Goal: Navigation & Orientation: Go to known website

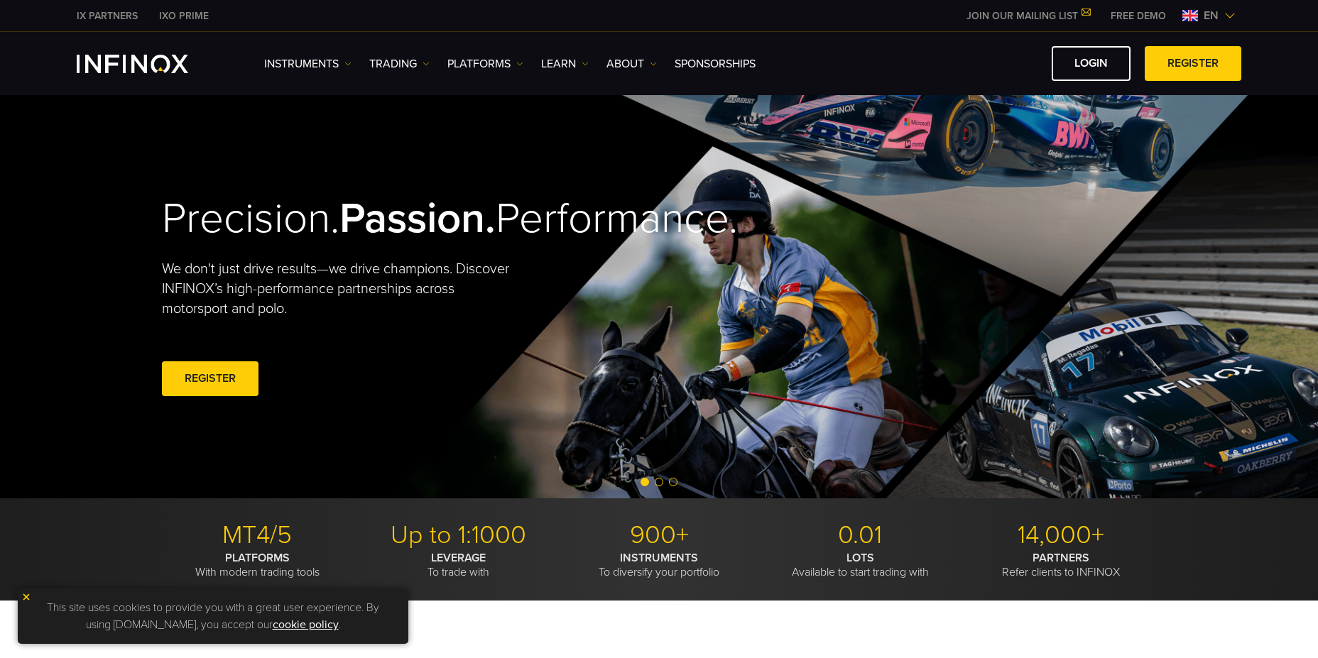
click at [108, 16] on link "IX PARTNERS" at bounding box center [107, 16] width 82 height 15
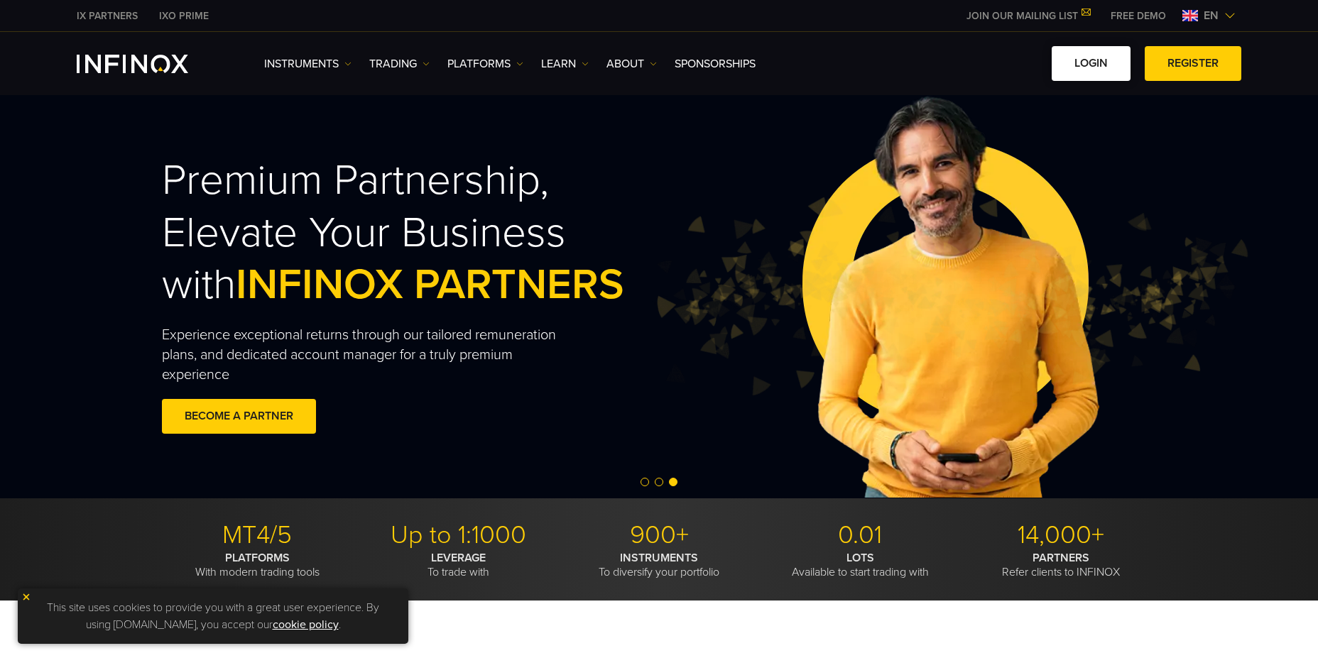
click at [1088, 62] on link "LOGIN" at bounding box center [1090, 63] width 79 height 35
